Goal: Transaction & Acquisition: Download file/media

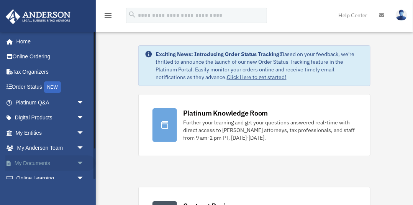
click at [82, 163] on span "arrow_drop_down" at bounding box center [84, 163] width 15 height 16
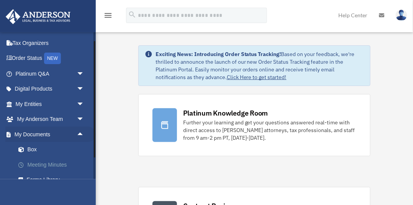
scroll to position [30, 0]
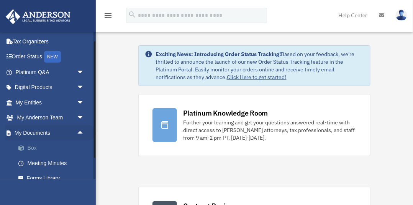
click at [33, 147] on link "Box" at bounding box center [53, 147] width 85 height 15
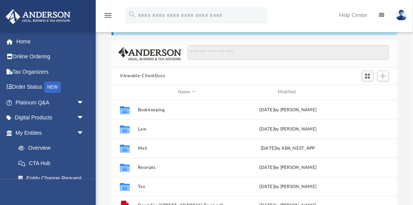
scroll to position [174, 286]
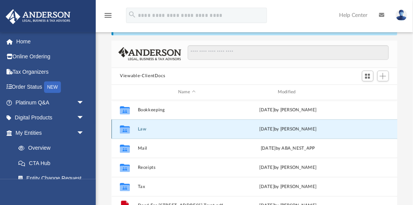
click at [141, 128] on button "Law" at bounding box center [187, 129] width 98 height 5
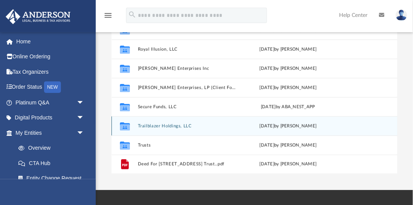
scroll to position [118, 0]
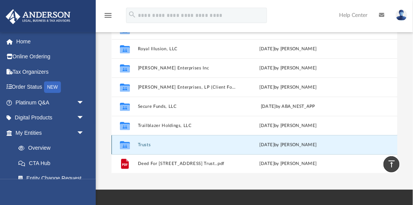
click at [146, 144] on button "Trusts" at bounding box center [187, 144] width 98 height 5
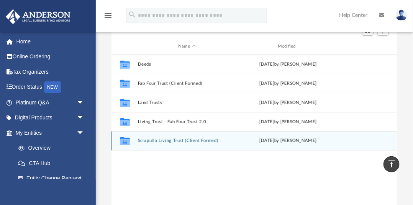
scroll to position [77, 0]
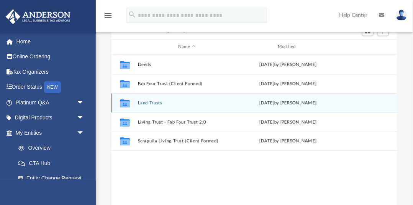
click at [148, 102] on button "Land Trusts" at bounding box center [187, 102] width 98 height 5
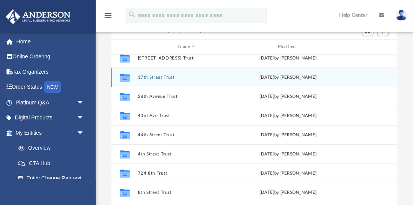
scroll to position [68, 0]
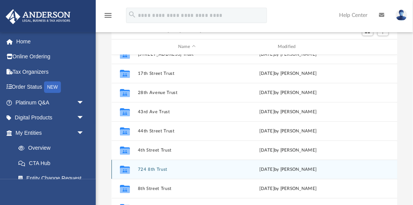
click at [156, 168] on button "724 8th Trust" at bounding box center [187, 169] width 98 height 5
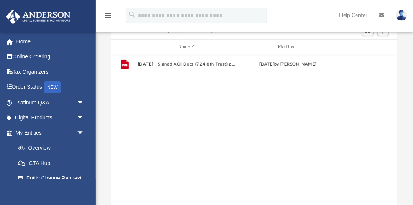
scroll to position [0, 0]
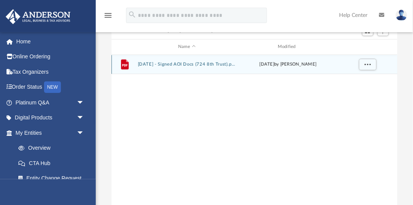
click at [183, 64] on button "2024.09.04 - Signed AOI Docs (724 8th Trust).pdf" at bounding box center [187, 64] width 98 height 5
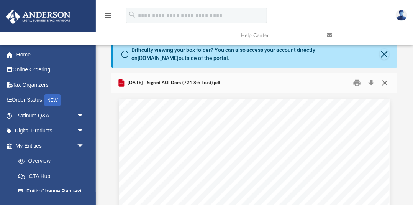
click at [385, 82] on button "Close" at bounding box center [385, 83] width 14 height 12
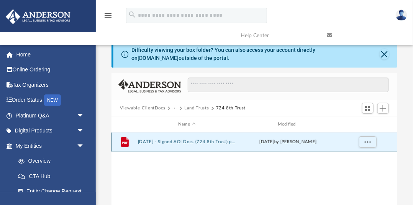
click at [296, 142] on div "Thu May 22 2025 by Samantha Mcpherson" at bounding box center [288, 141] width 98 height 7
click at [213, 140] on button "2024.09.04 - Signed AOI Docs (724 8th Trust).pdf" at bounding box center [187, 141] width 98 height 5
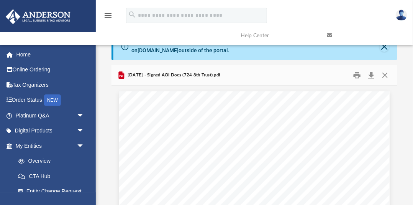
scroll to position [11, 0]
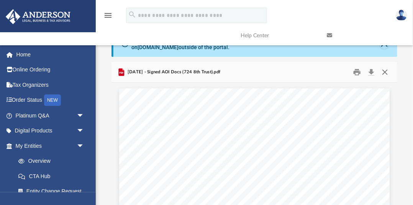
click at [386, 71] on button "Close" at bounding box center [385, 72] width 14 height 12
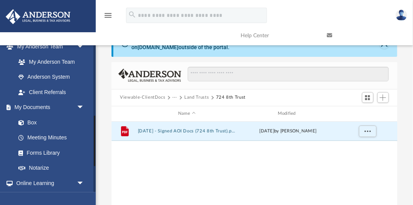
scroll to position [206, 0]
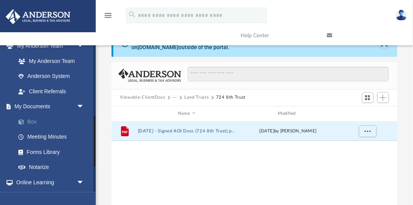
click at [31, 121] on link "Box" at bounding box center [53, 121] width 85 height 15
click at [153, 98] on button "Viewable-ClientDocs" at bounding box center [142, 97] width 45 height 7
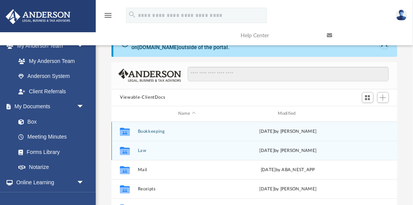
scroll to position [12, 0]
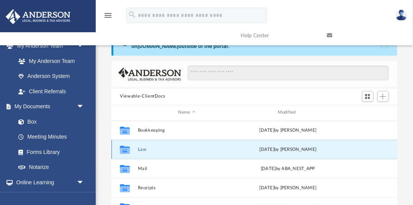
click at [145, 148] on button "Law" at bounding box center [187, 149] width 98 height 5
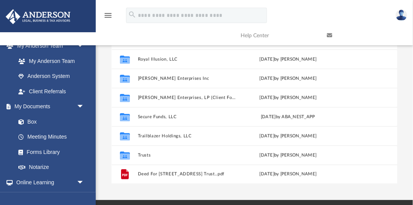
scroll to position [108, 0]
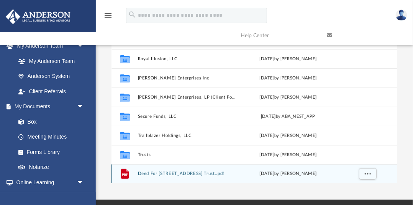
click at [168, 173] on button "Deed For 6004 77th Place Trust..pdf" at bounding box center [187, 173] width 98 height 5
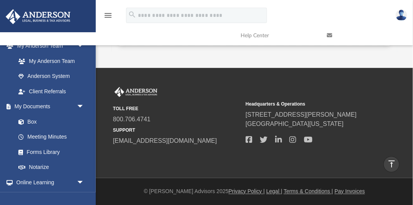
scroll to position [0, 0]
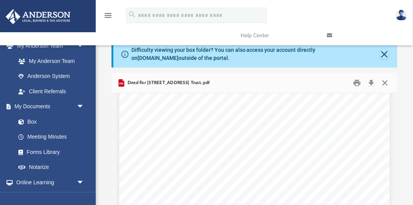
click at [385, 82] on button "Close" at bounding box center [385, 83] width 14 height 12
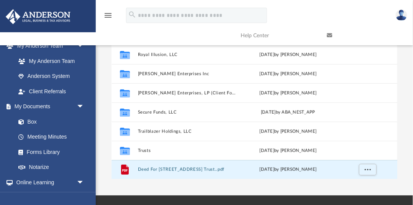
scroll to position [113, 0]
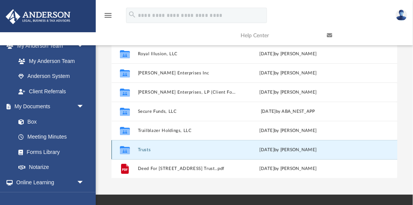
click at [146, 148] on button "Trusts" at bounding box center [187, 149] width 98 height 5
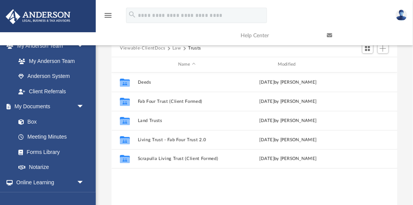
scroll to position [58, 0]
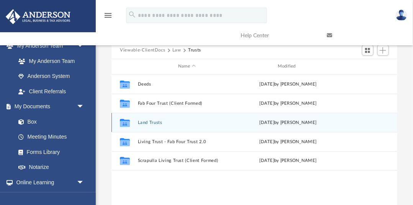
click at [156, 122] on button "Land Trusts" at bounding box center [187, 122] width 98 height 5
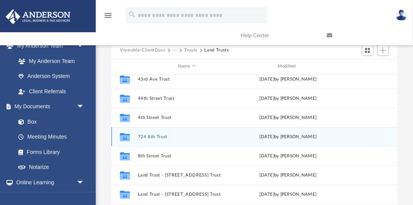
scroll to position [125, 0]
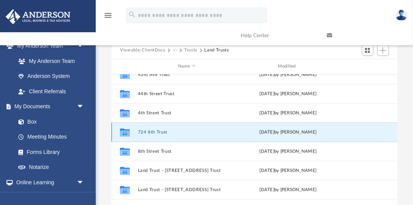
click at [160, 132] on button "724 8th Trust" at bounding box center [187, 132] width 98 height 5
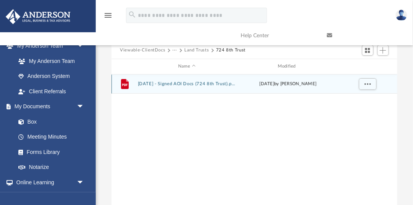
click at [209, 84] on button "2024.09.04 - Signed AOI Docs (724 8th Trust).pdf" at bounding box center [187, 83] width 98 height 5
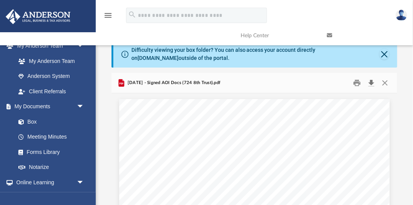
click at [372, 82] on button "Download" at bounding box center [372, 83] width 14 height 12
click at [387, 81] on button "Close" at bounding box center [385, 83] width 14 height 12
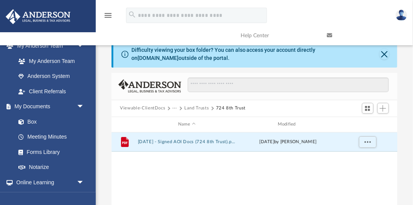
click at [229, 108] on button "724 8th Trust" at bounding box center [231, 108] width 30 height 7
click at [194, 108] on button "Land Trusts" at bounding box center [196, 108] width 25 height 7
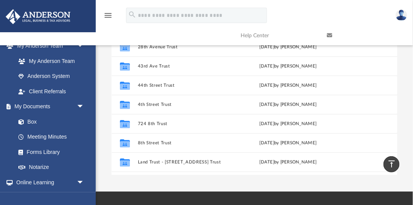
scroll to position [74, 0]
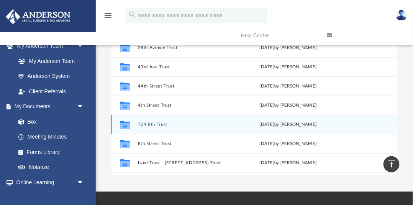
click at [156, 123] on button "724 8th Trust" at bounding box center [187, 124] width 98 height 5
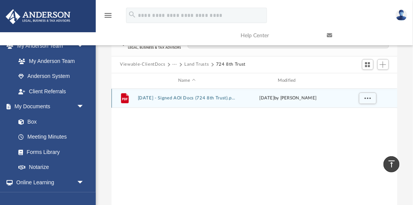
scroll to position [43, 0]
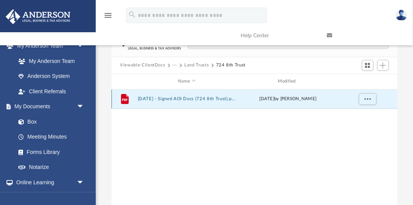
click at [196, 99] on button "2024.09.04 - Signed AOI Docs (724 8th Trust).pdf" at bounding box center [187, 98] width 98 height 5
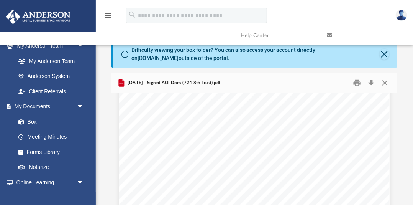
scroll to position [0, 0]
click at [386, 82] on button "Close" at bounding box center [385, 83] width 14 height 12
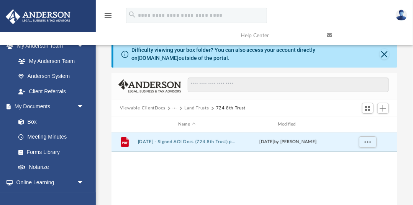
click at [153, 109] on button "Viewable-ClientDocs" at bounding box center [142, 108] width 45 height 7
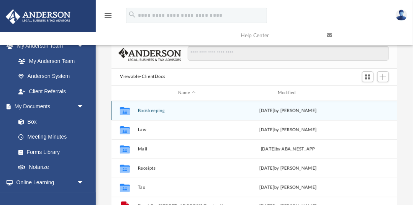
scroll to position [33, 0]
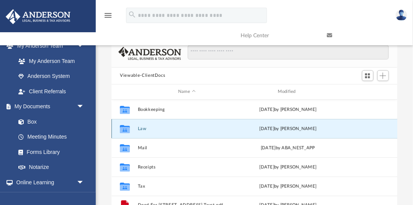
click at [143, 128] on button "Law" at bounding box center [187, 128] width 98 height 5
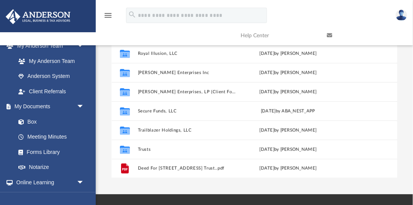
scroll to position [114, 0]
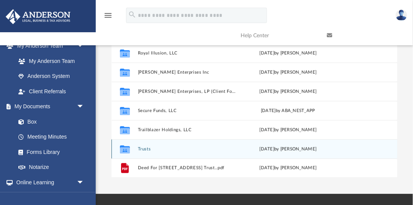
click at [145, 150] on button "Trusts" at bounding box center [187, 148] width 98 height 5
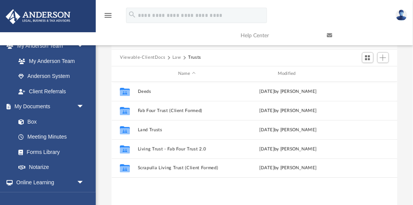
scroll to position [51, 0]
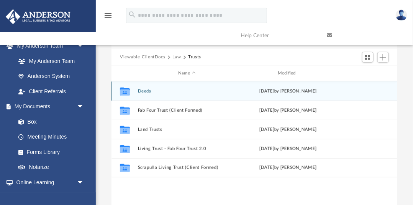
click at [148, 91] on button "Deeds" at bounding box center [187, 91] width 98 height 5
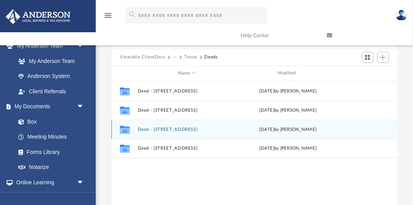
click at [178, 130] on button "Deed - 724 West 8th Street" at bounding box center [187, 129] width 98 height 5
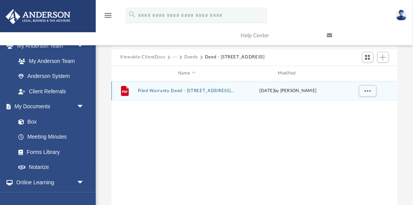
scroll to position [50, 0]
click at [180, 92] on button "Filed Warranty Deed - 724 West 8th Street.pdf" at bounding box center [187, 91] width 98 height 5
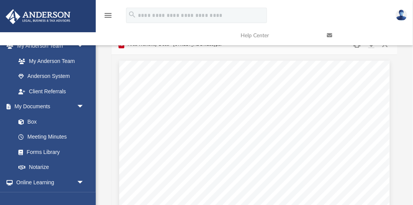
scroll to position [0, 0]
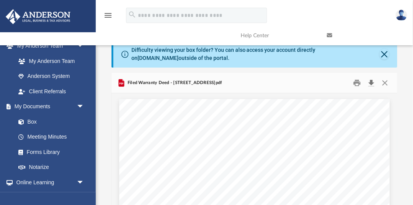
click at [373, 83] on button "Download" at bounding box center [372, 83] width 14 height 12
click at [386, 82] on button "Close" at bounding box center [385, 83] width 14 height 12
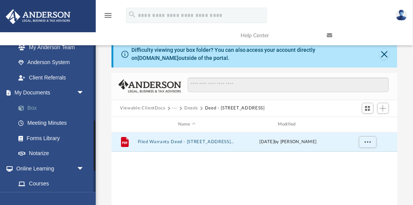
scroll to position [220, 0]
click at [35, 107] on link "Box" at bounding box center [53, 107] width 85 height 15
click at [34, 107] on link "Box" at bounding box center [53, 107] width 85 height 15
click at [385, 53] on button "Close" at bounding box center [385, 53] width 10 height 11
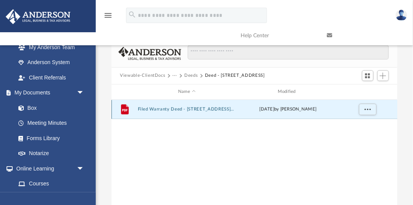
scroll to position [0, 0]
click at [369, 108] on span "More options" at bounding box center [368, 109] width 6 height 4
click at [360, 126] on li "Preview" at bounding box center [361, 125] width 22 height 8
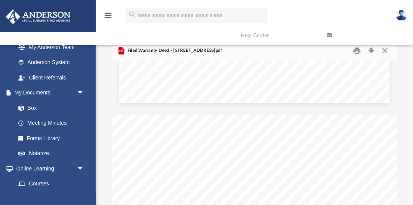
scroll to position [808, 0]
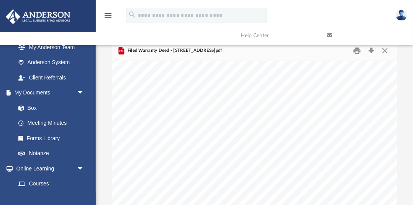
click at [386, 50] on link at bounding box center [364, 35] width 86 height 30
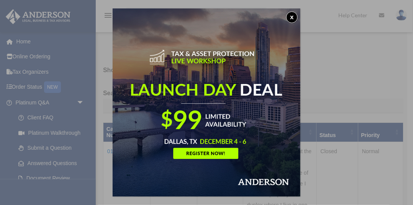
click at [292, 16] on button "x" at bounding box center [292, 18] width 12 height 12
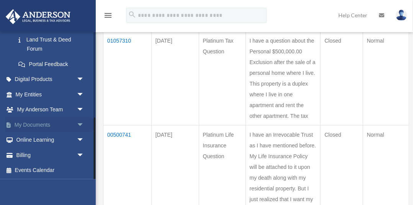
scroll to position [104, 0]
click at [46, 125] on link "My Documents arrow_drop_down" at bounding box center [50, 124] width 90 height 15
click at [81, 123] on span "arrow_drop_down" at bounding box center [84, 125] width 15 height 16
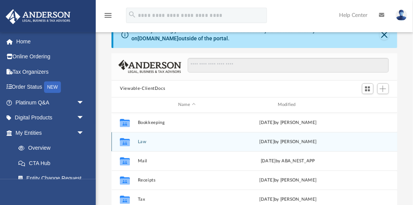
scroll to position [25, 0]
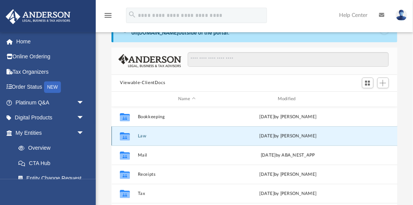
click at [141, 135] on button "Law" at bounding box center [187, 135] width 98 height 5
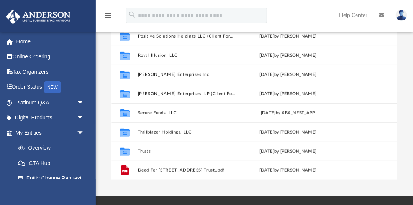
scroll to position [112, 0]
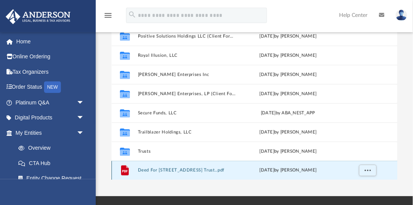
click at [185, 171] on button "Deed For 6004 77th Place Trust..pdf" at bounding box center [187, 170] width 98 height 5
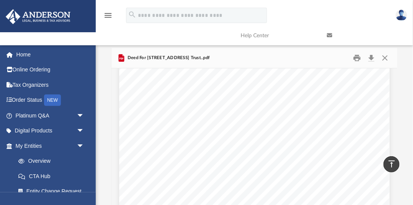
scroll to position [0, 0]
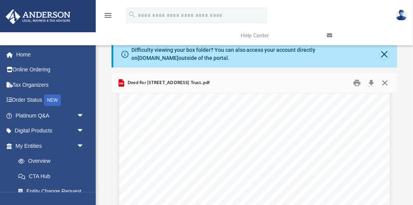
click at [386, 82] on button "Close" at bounding box center [385, 83] width 14 height 12
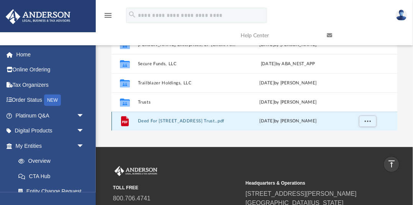
scroll to position [160, 0]
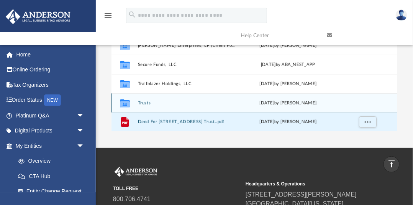
click at [150, 104] on button "Trusts" at bounding box center [187, 102] width 98 height 5
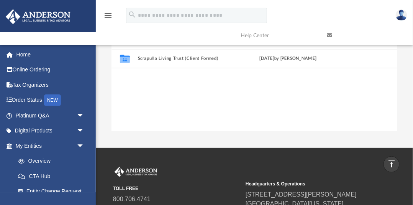
scroll to position [0, 0]
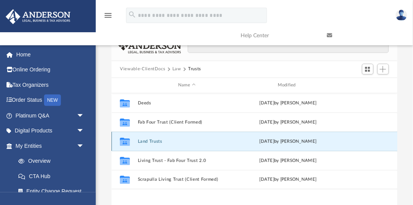
click at [158, 141] on button "Land Trusts" at bounding box center [187, 141] width 98 height 5
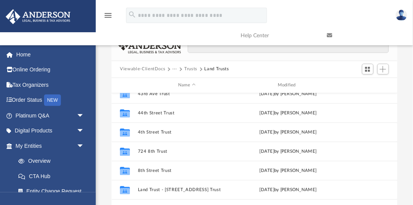
scroll to position [125, 0]
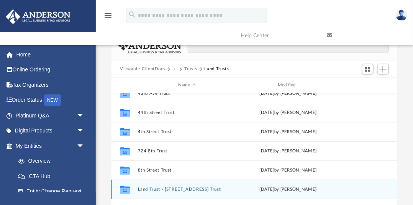
click at [153, 190] on button "Land Trust - 1523 11th Ave Trust" at bounding box center [187, 189] width 98 height 5
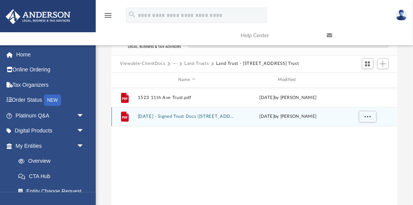
scroll to position [44, 0]
click at [176, 117] on button "2024.07.12 - Signed Trust Docs (1523 11th Ave Trust).pdf" at bounding box center [187, 116] width 98 height 5
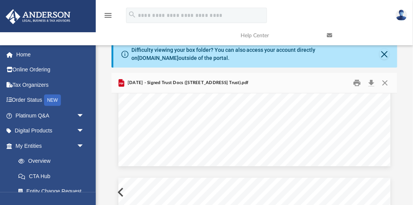
scroll to position [2106, 0]
click at [383, 54] on button "Close" at bounding box center [385, 54] width 10 height 11
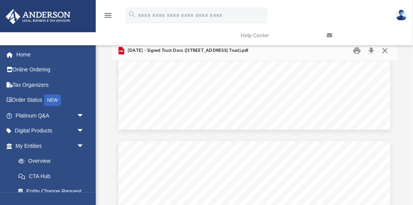
click at [386, 51] on button "Close" at bounding box center [385, 50] width 14 height 12
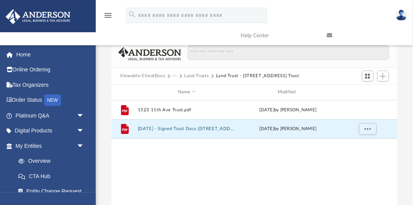
click at [153, 77] on button "Viewable-ClientDocs" at bounding box center [142, 75] width 45 height 7
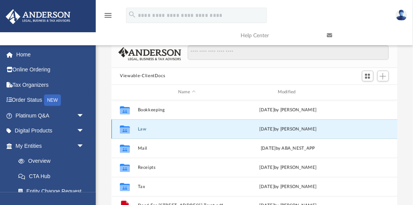
click at [142, 128] on button "Law" at bounding box center [187, 129] width 98 height 5
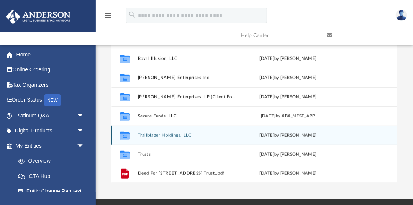
scroll to position [77, 0]
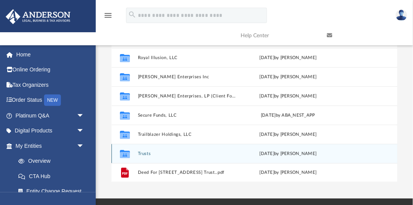
click at [148, 155] on button "Trusts" at bounding box center [187, 153] width 98 height 5
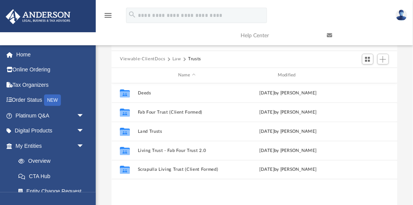
scroll to position [14, 0]
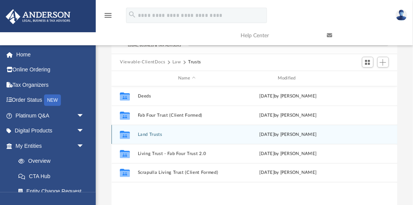
click at [151, 134] on button "Land Trusts" at bounding box center [187, 134] width 98 height 5
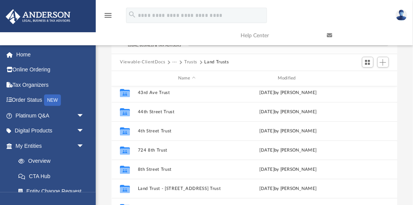
scroll to position [119, 0]
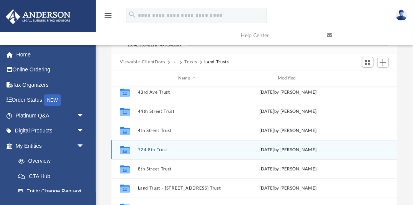
click at [153, 150] on button "724 8th Trust" at bounding box center [187, 149] width 98 height 5
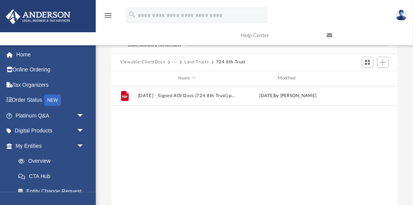
scroll to position [0, 0]
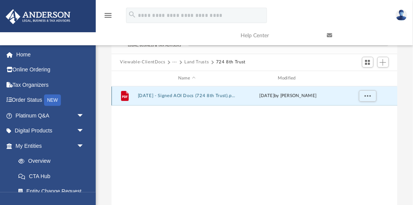
click at [186, 96] on button "2024.09.04 - Signed AOI Docs (724 8th Trust).pdf" at bounding box center [187, 95] width 98 height 5
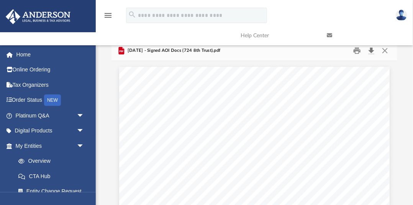
click at [373, 51] on button "Download" at bounding box center [372, 50] width 14 height 12
